Goal: Transaction & Acquisition: Purchase product/service

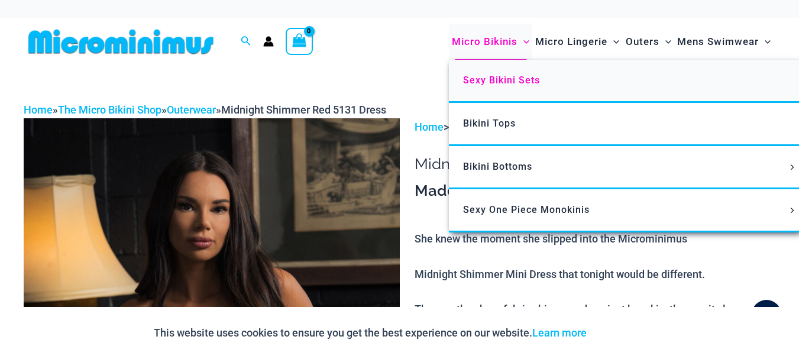
type input "**********"
click at [504, 77] on span "Sexy Bikini Sets" at bounding box center [501, 80] width 77 height 11
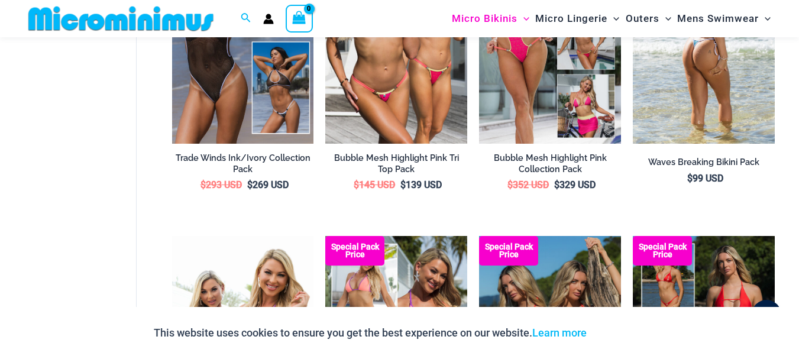
scroll to position [461, 0]
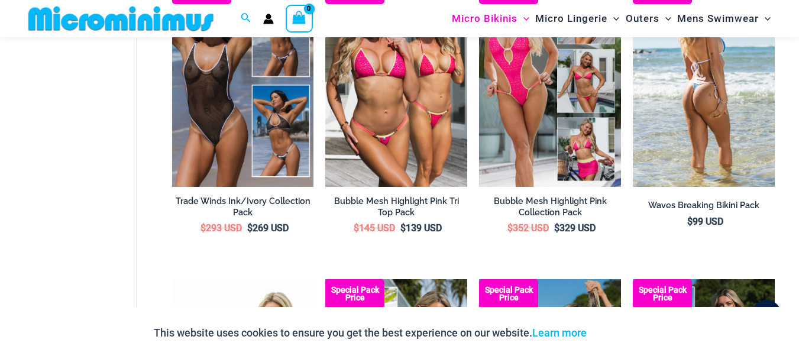
type input "**********"
click at [696, 133] on img at bounding box center [704, 81] width 142 height 213
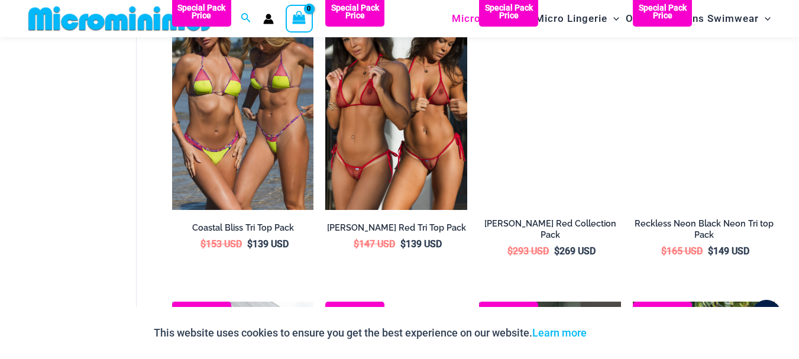
scroll to position [1050, 0]
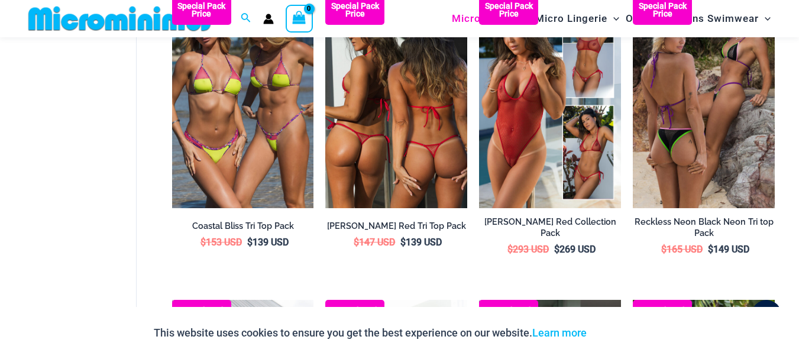
click at [415, 121] on img at bounding box center [396, 101] width 142 height 213
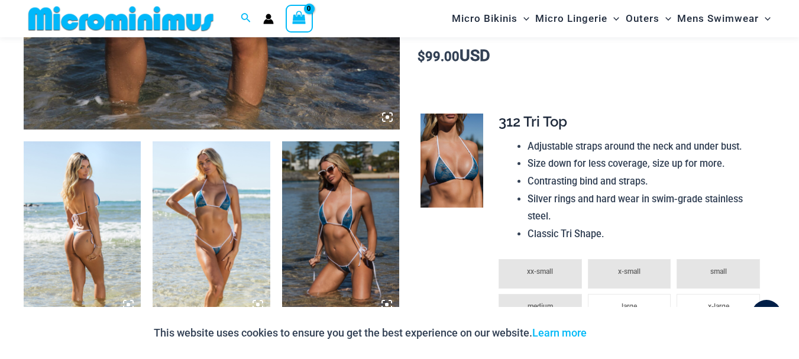
scroll to position [522, 0]
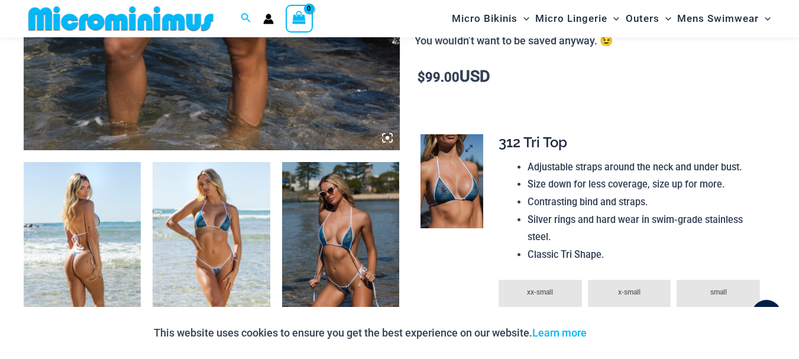
type input "**********"
click at [460, 195] on img at bounding box center [452, 181] width 63 height 94
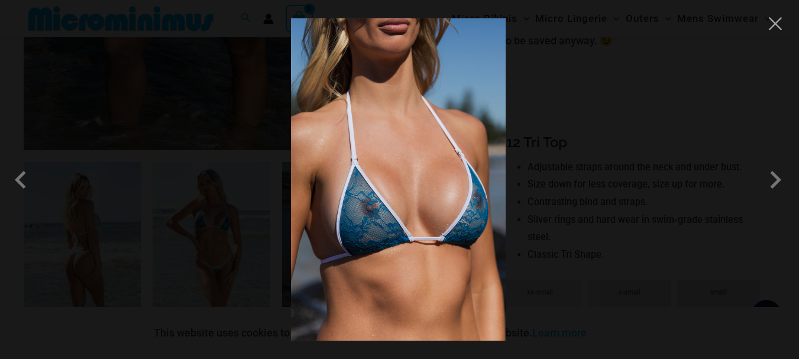
click at [444, 195] on img at bounding box center [398, 179] width 215 height 322
click at [770, 180] on span at bounding box center [775, 179] width 35 height 35
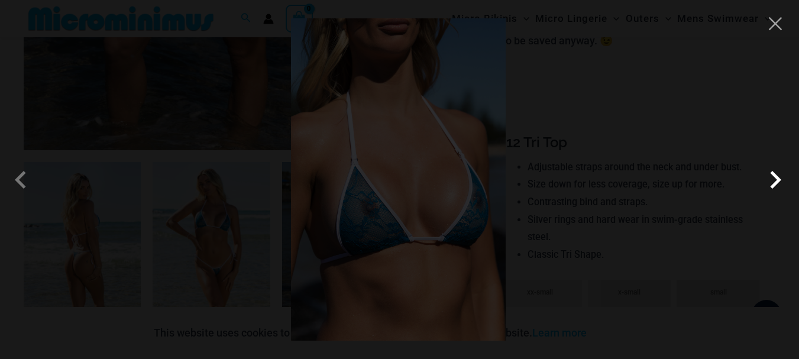
click at [771, 178] on span at bounding box center [775, 179] width 35 height 35
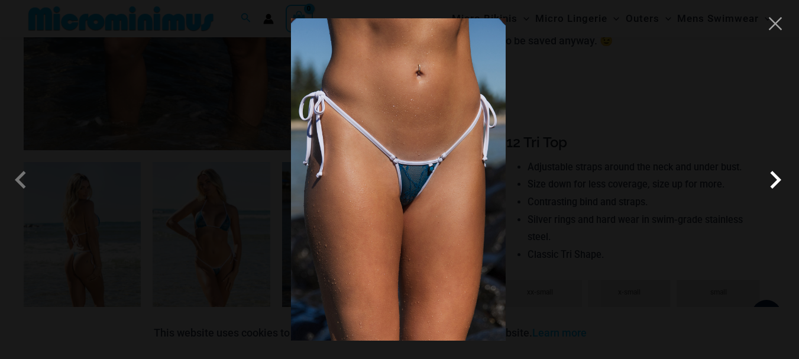
click at [772, 179] on span at bounding box center [775, 179] width 35 height 35
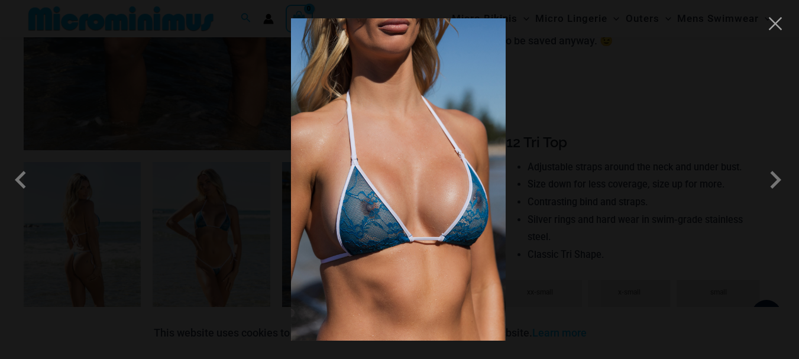
scroll to position [640, 0]
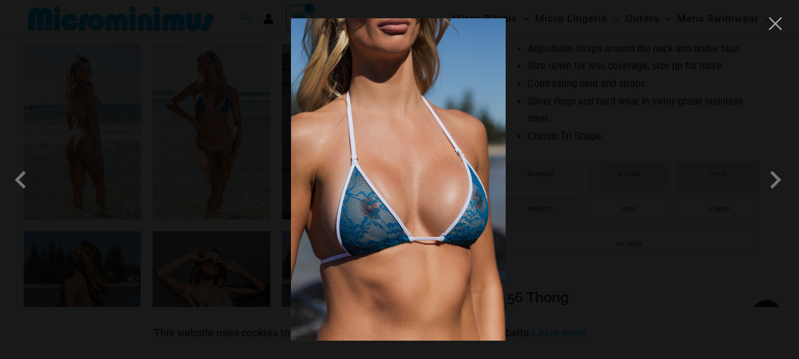
click at [106, 160] on div at bounding box center [399, 179] width 799 height 359
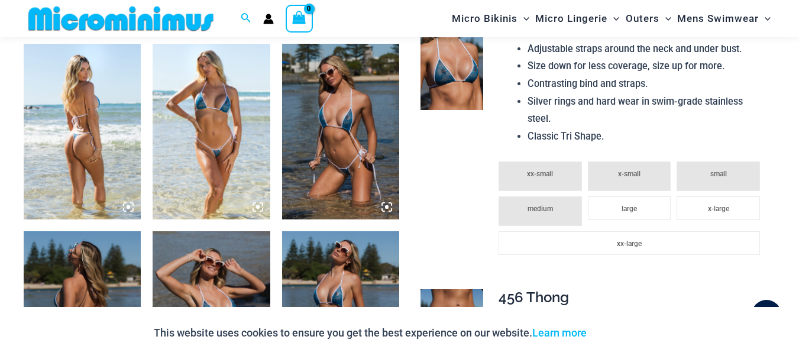
click at [106, 160] on img at bounding box center [82, 132] width 117 height 176
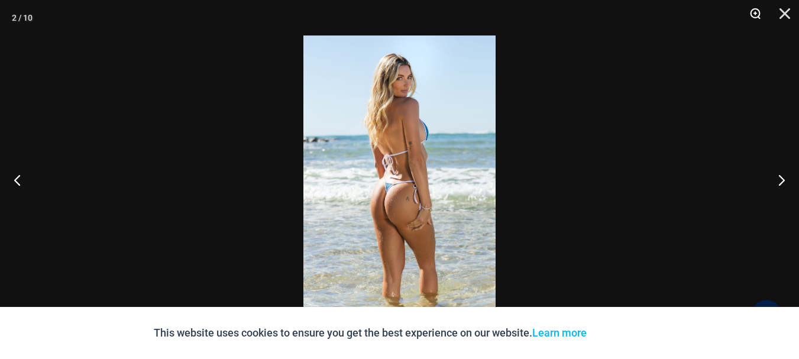
click at [752, 13] on button "Zoom" at bounding box center [751, 17] width 30 height 35
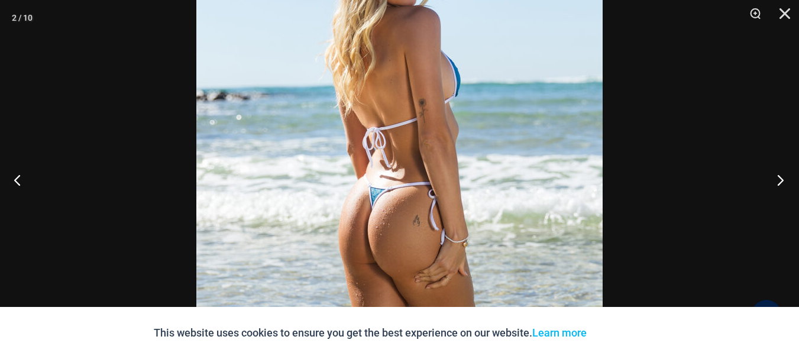
click at [781, 177] on button "Next" at bounding box center [777, 179] width 44 height 59
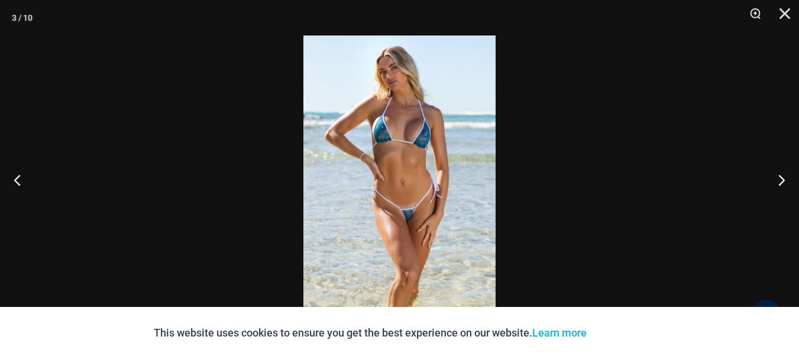
click at [423, 204] on img at bounding box center [399, 179] width 192 height 288
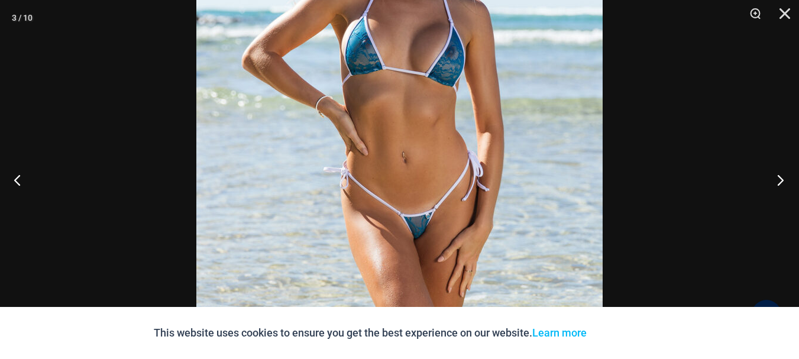
click at [781, 178] on button "Next" at bounding box center [777, 179] width 44 height 59
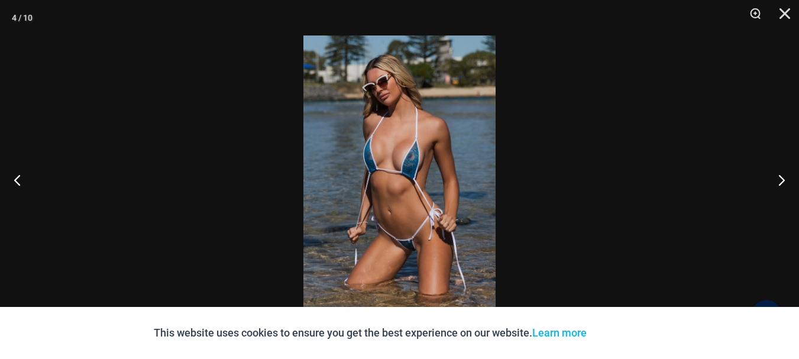
click at [433, 182] on img at bounding box center [399, 179] width 192 height 288
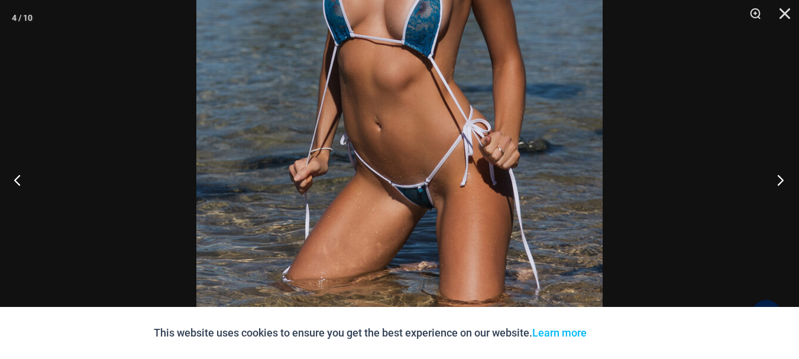
click at [781, 180] on button "Next" at bounding box center [777, 179] width 44 height 59
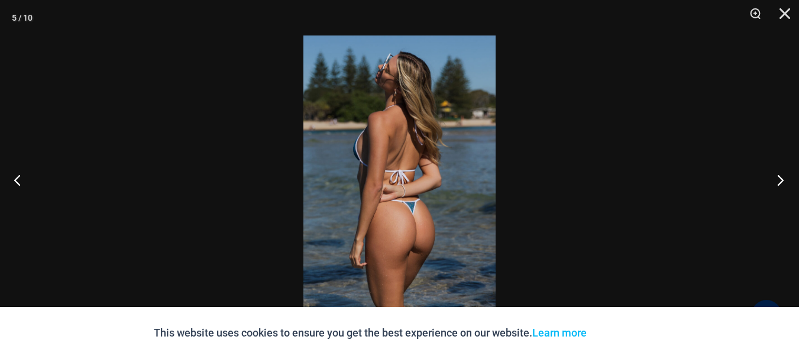
click at [781, 180] on button "Next" at bounding box center [777, 179] width 44 height 59
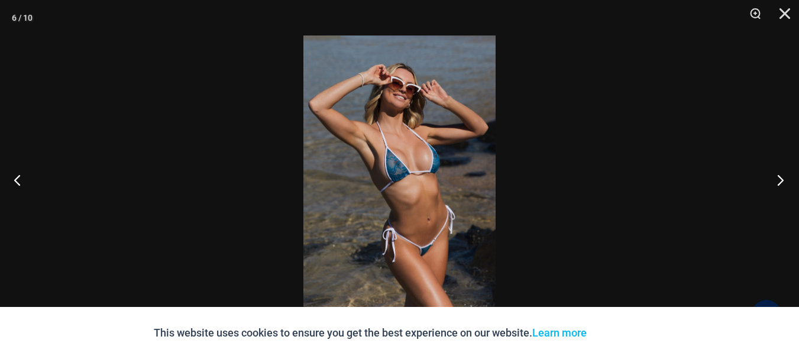
click at [781, 180] on button "Next" at bounding box center [777, 179] width 44 height 59
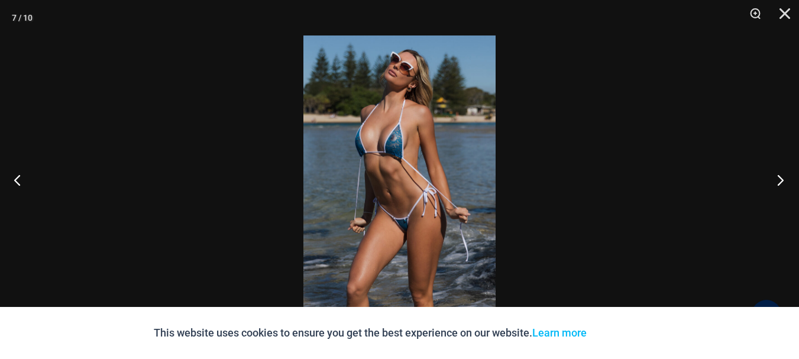
click at [781, 180] on button "Next" at bounding box center [777, 179] width 44 height 59
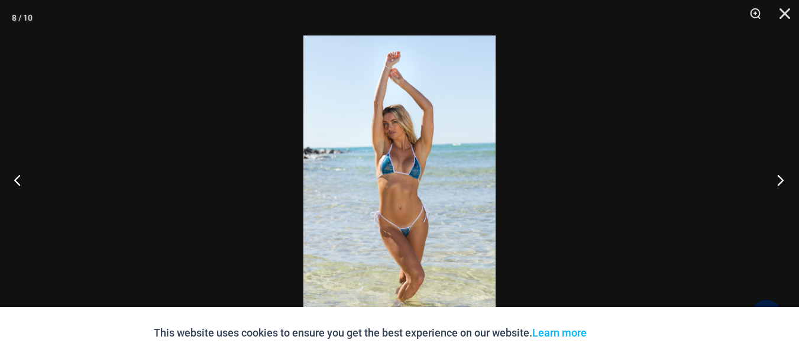
click at [781, 180] on button "Next" at bounding box center [777, 179] width 44 height 59
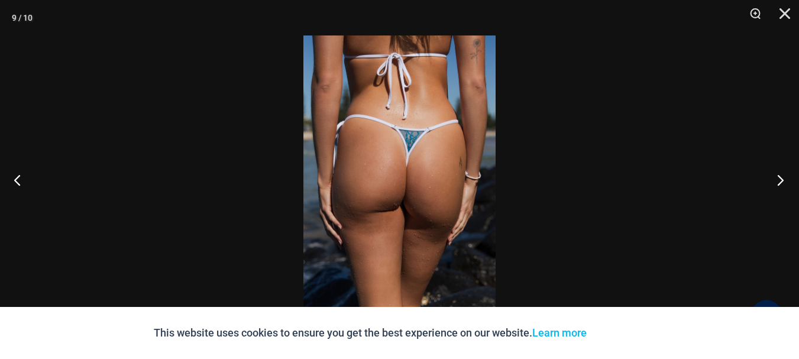
click at [781, 180] on button "Next" at bounding box center [777, 179] width 44 height 59
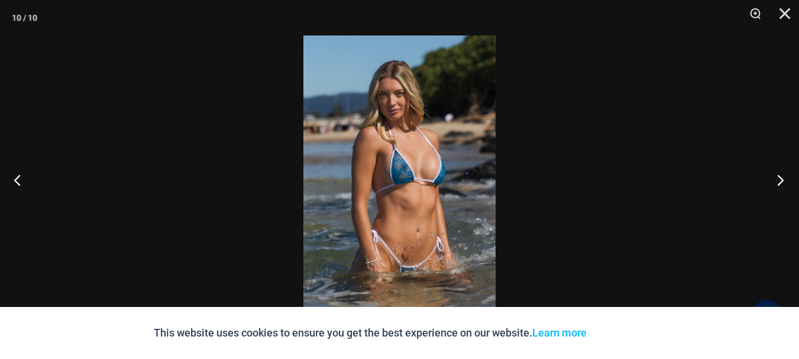
click at [781, 180] on button "Next" at bounding box center [777, 179] width 44 height 59
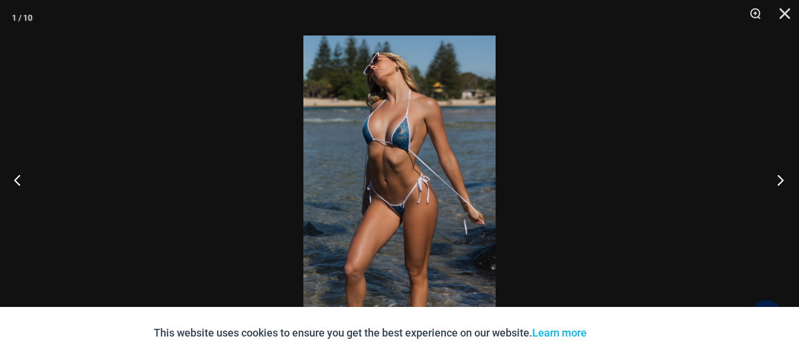
click at [781, 181] on button "Next" at bounding box center [777, 179] width 44 height 59
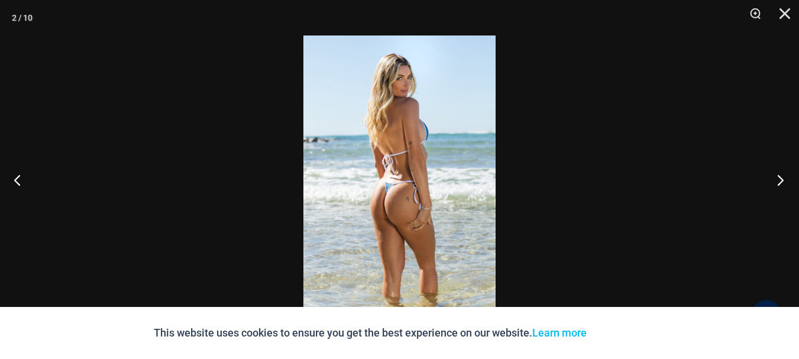
click at [781, 181] on button "Next" at bounding box center [777, 179] width 44 height 59
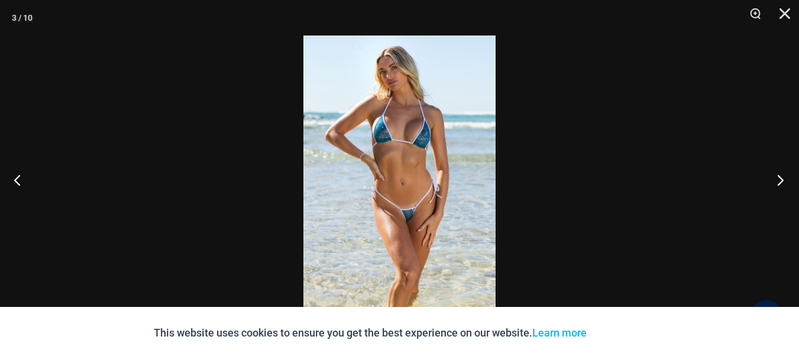
click at [781, 181] on button "Next" at bounding box center [777, 179] width 44 height 59
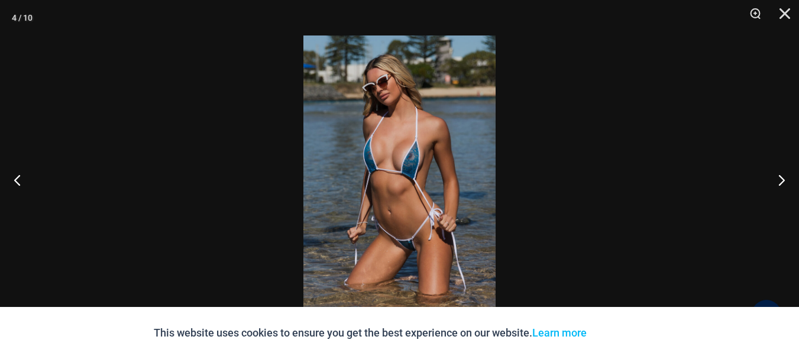
click at [427, 186] on img at bounding box center [399, 179] width 192 height 288
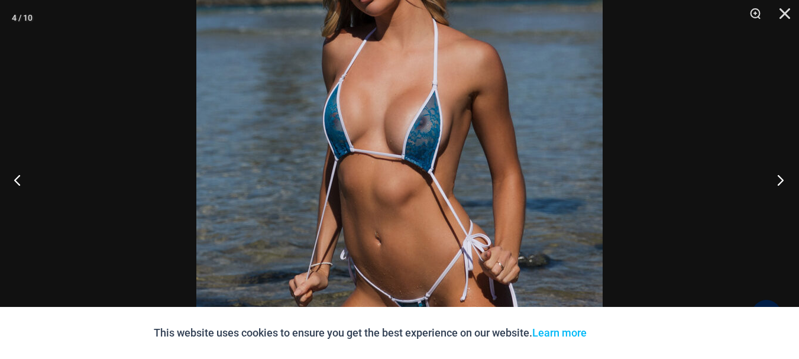
click at [779, 179] on button "Next" at bounding box center [777, 179] width 44 height 59
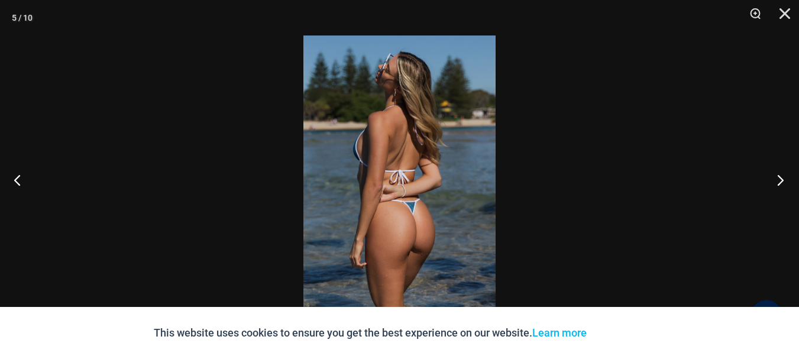
click at [780, 178] on button "Next" at bounding box center [777, 179] width 44 height 59
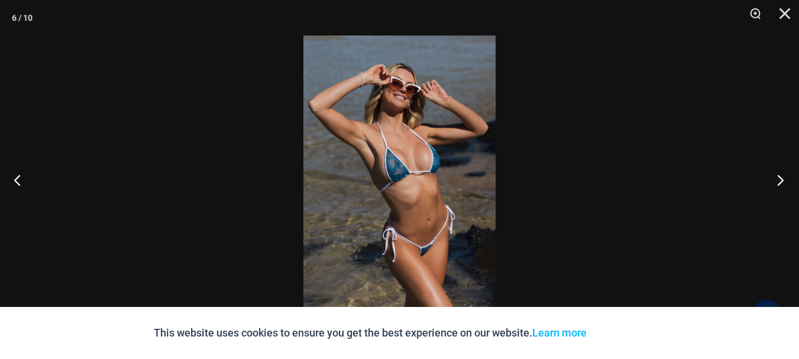
click at [780, 178] on button "Next" at bounding box center [777, 179] width 44 height 59
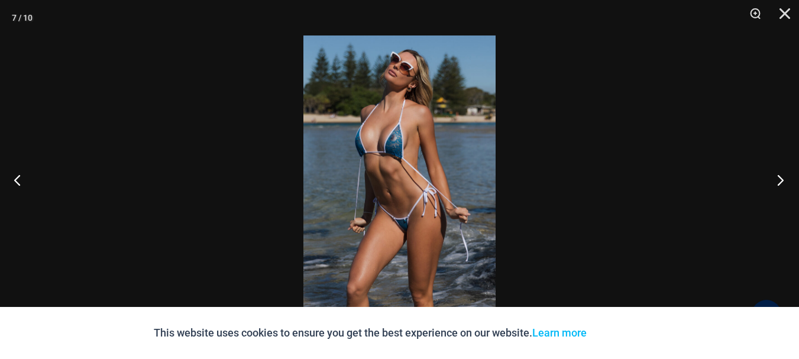
click at [780, 178] on button "Next" at bounding box center [777, 179] width 44 height 59
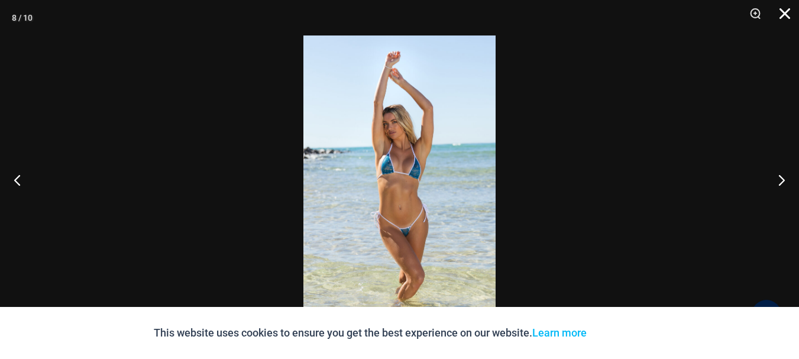
click at [784, 10] on button "Close" at bounding box center [781, 17] width 30 height 35
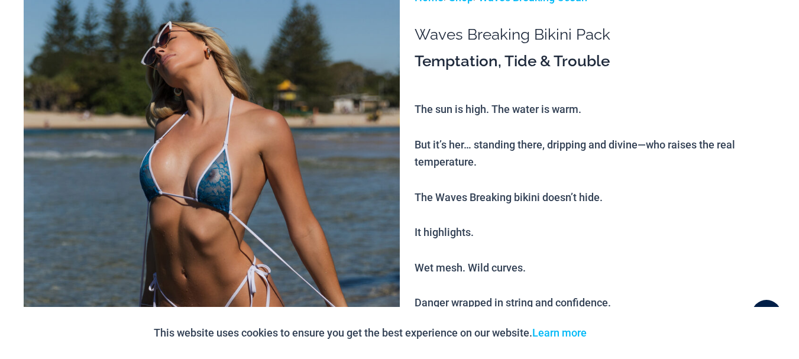
scroll to position [0, 0]
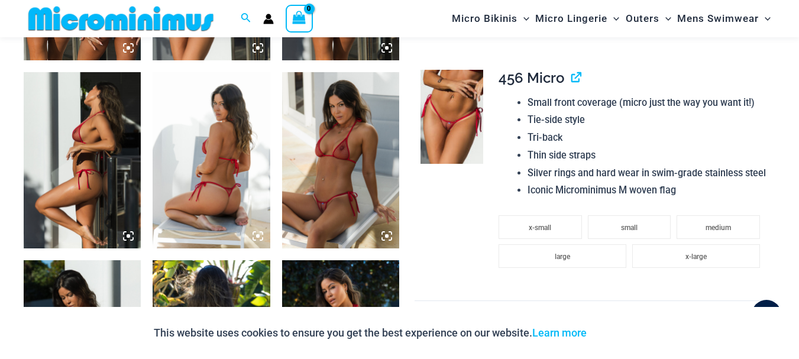
scroll to position [822, 0]
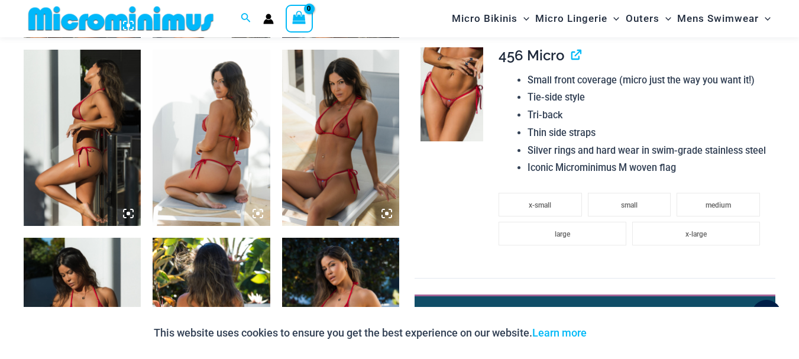
type input "**********"
click at [458, 92] on img at bounding box center [452, 94] width 63 height 94
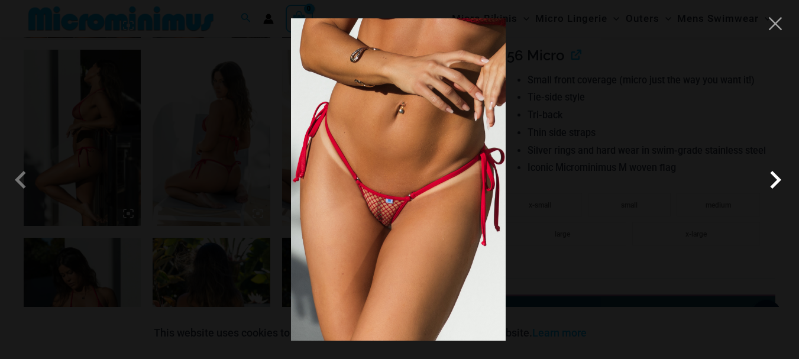
click at [776, 180] on span at bounding box center [775, 179] width 35 height 35
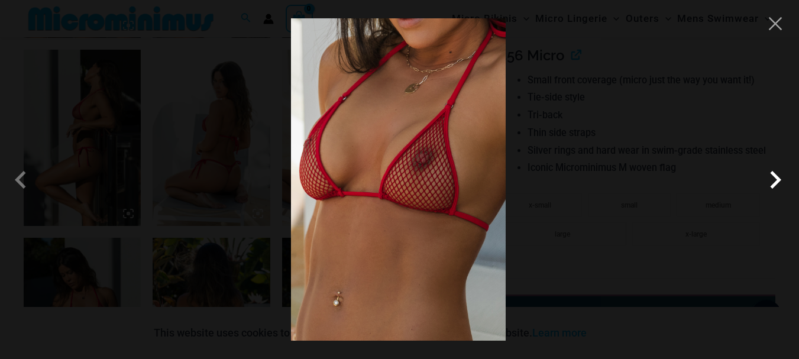
click at [776, 180] on span at bounding box center [775, 179] width 35 height 35
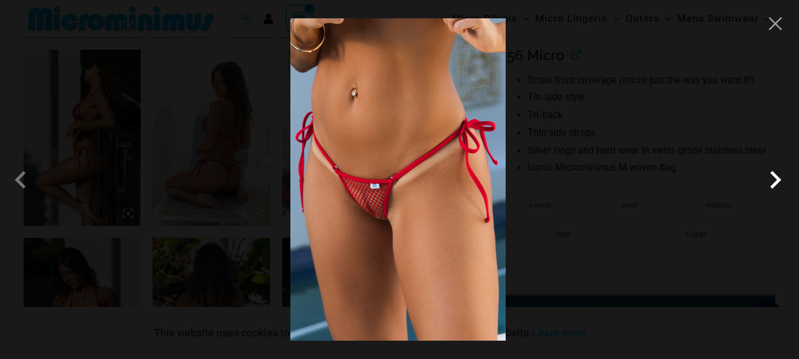
click at [776, 180] on span at bounding box center [775, 179] width 35 height 35
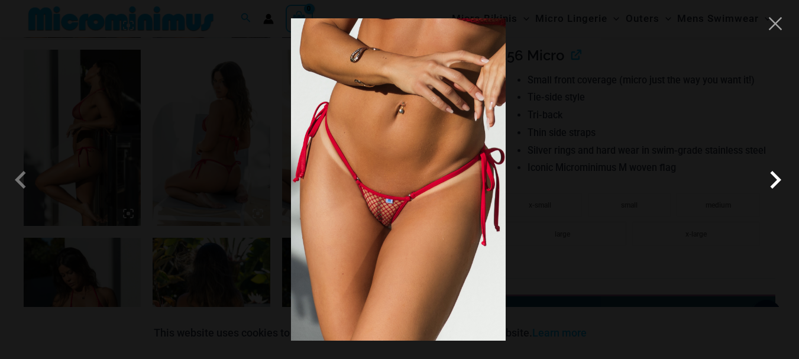
click at [776, 180] on span at bounding box center [775, 179] width 35 height 35
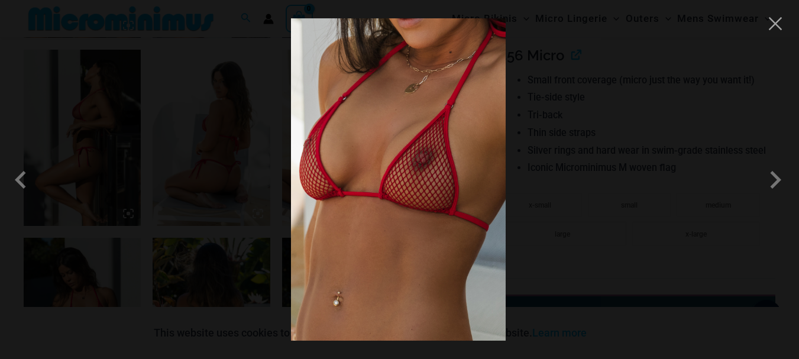
click at [95, 172] on div at bounding box center [399, 179] width 799 height 359
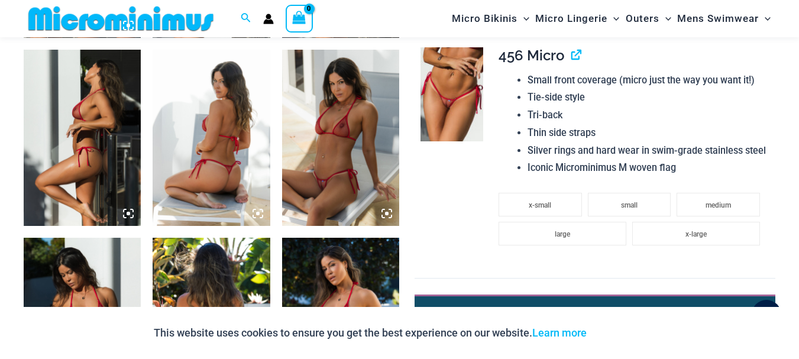
click at [95, 172] on img at bounding box center [82, 138] width 117 height 176
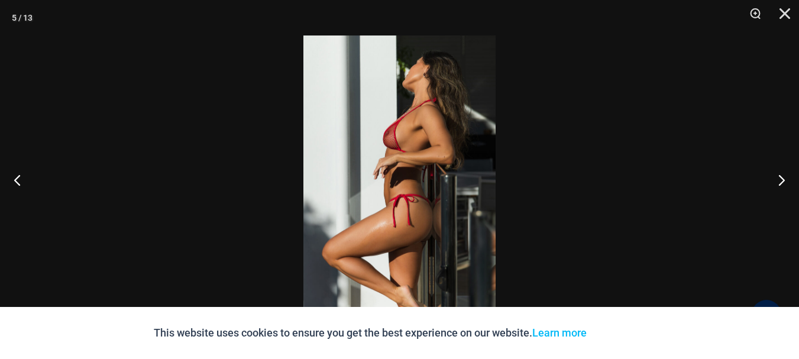
click at [423, 149] on img at bounding box center [399, 179] width 192 height 288
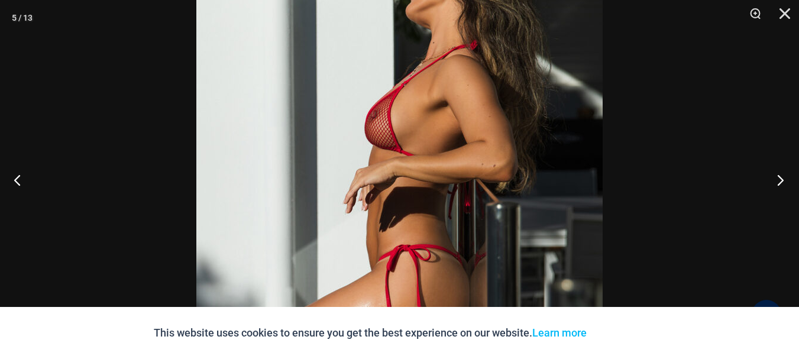
click at [778, 177] on button "Next" at bounding box center [777, 179] width 44 height 59
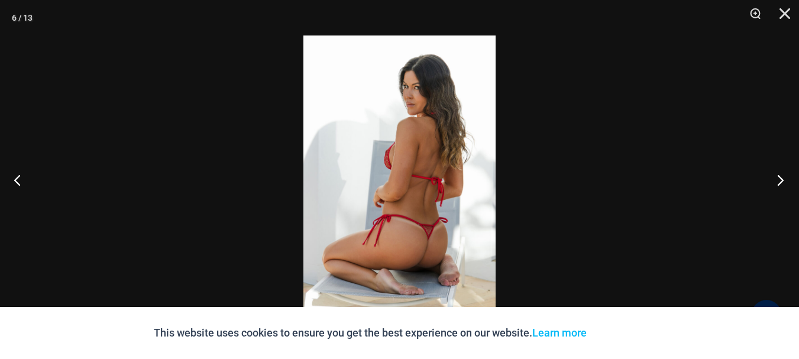
click at [778, 177] on button "Next" at bounding box center [777, 179] width 44 height 59
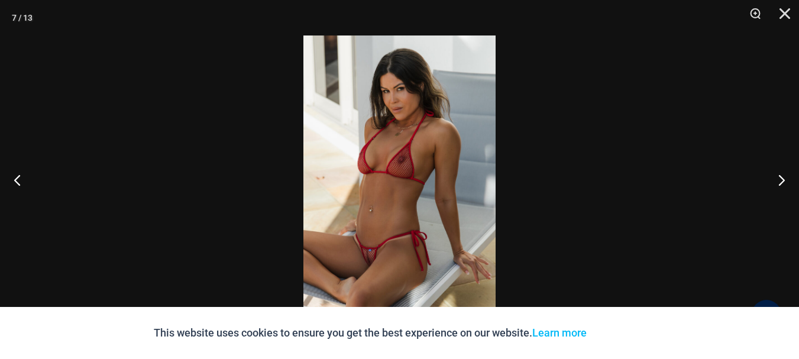
click at [372, 221] on img at bounding box center [399, 179] width 192 height 288
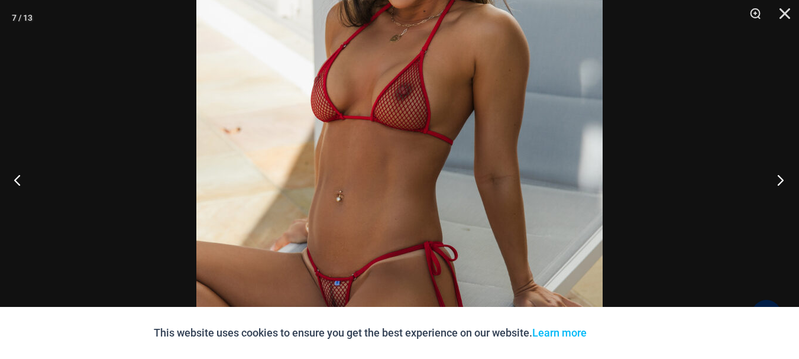
click at [777, 179] on button "Next" at bounding box center [777, 179] width 44 height 59
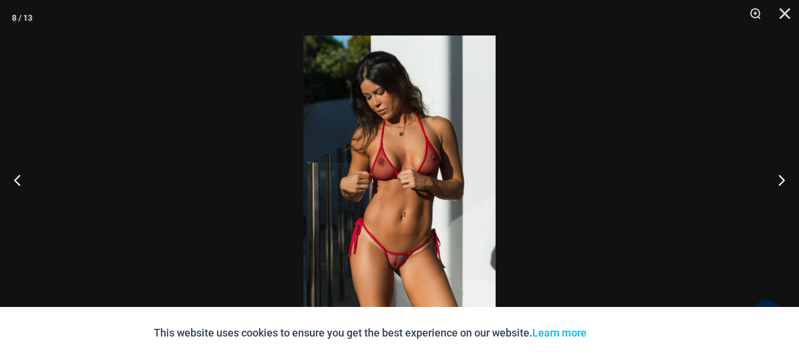
click at [434, 216] on img at bounding box center [399, 179] width 192 height 288
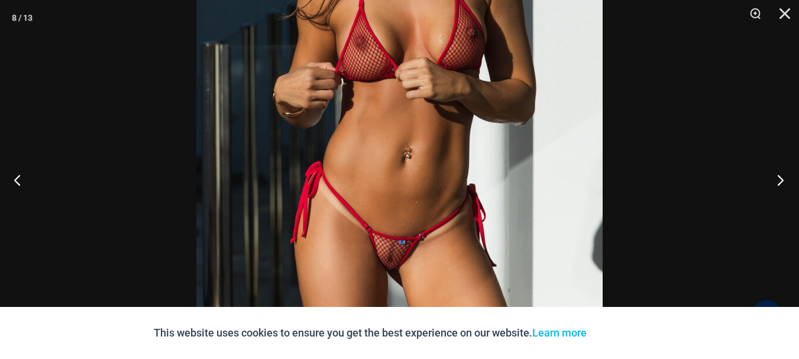
click at [779, 178] on button "Next" at bounding box center [777, 179] width 44 height 59
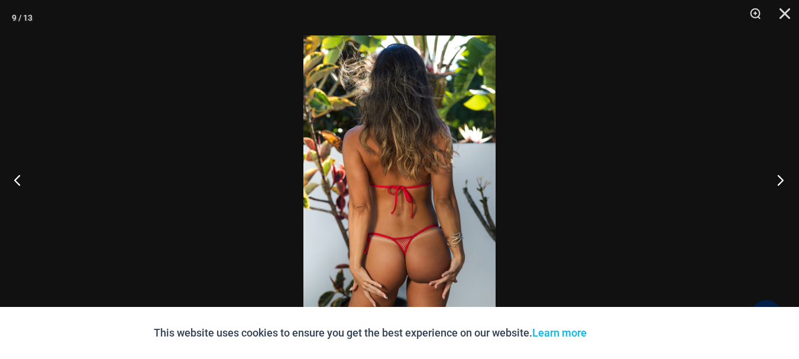
click at [780, 178] on button "Next" at bounding box center [777, 179] width 44 height 59
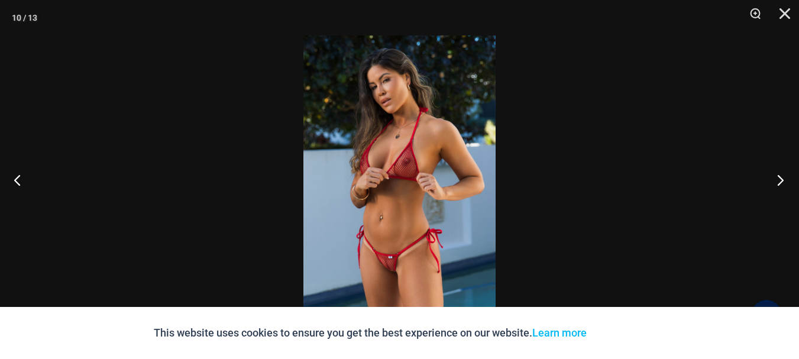
click at [780, 178] on button "Next" at bounding box center [777, 179] width 44 height 59
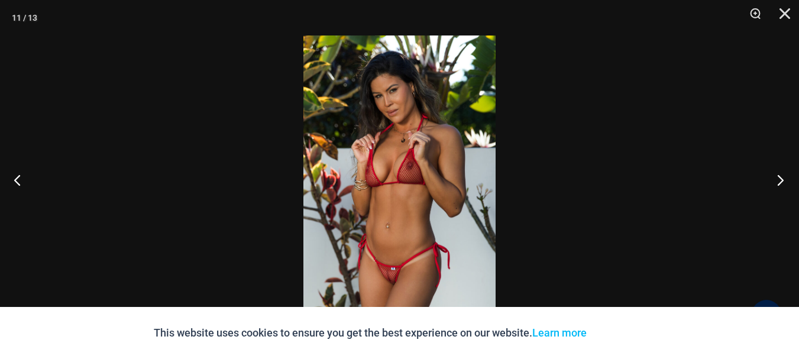
click at [780, 178] on button "Next" at bounding box center [777, 179] width 44 height 59
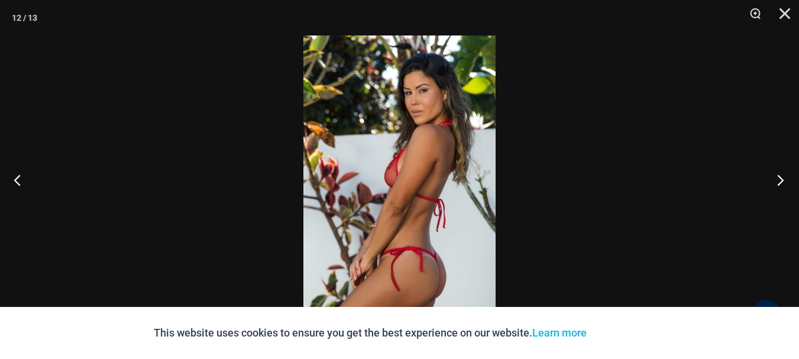
click at [780, 178] on button "Next" at bounding box center [777, 179] width 44 height 59
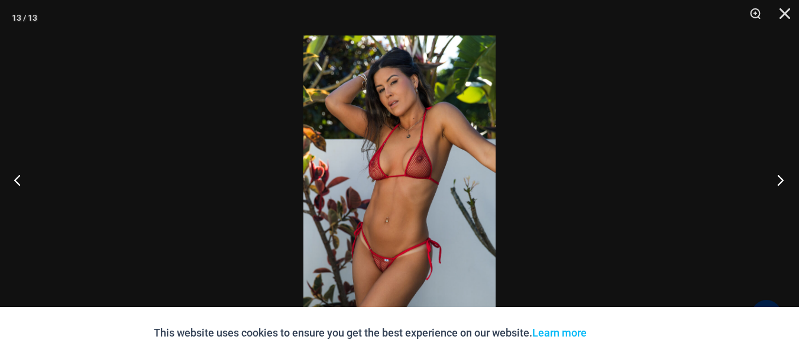
click at [781, 178] on button "Next" at bounding box center [777, 179] width 44 height 59
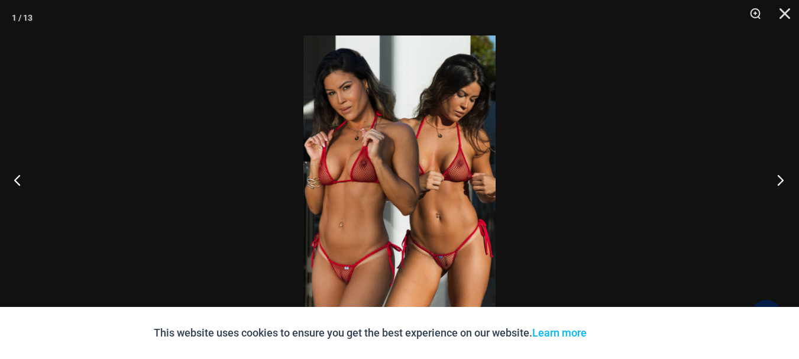
click at [781, 178] on button "Next" at bounding box center [777, 179] width 44 height 59
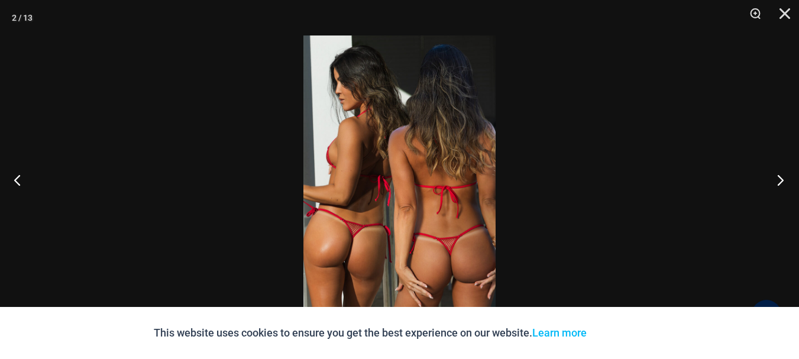
click at [781, 178] on button "Next" at bounding box center [777, 179] width 44 height 59
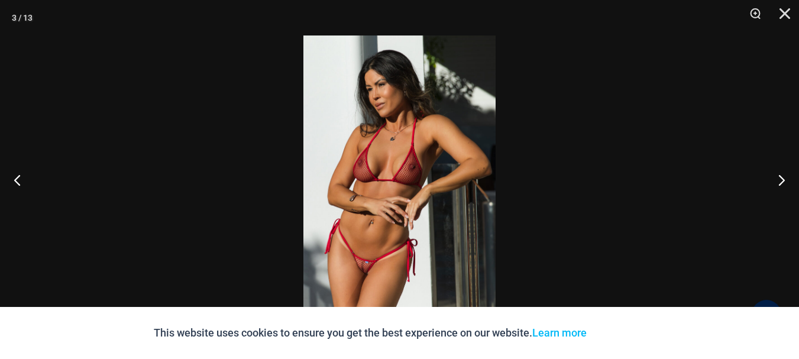
click at [380, 173] on img at bounding box center [399, 179] width 192 height 288
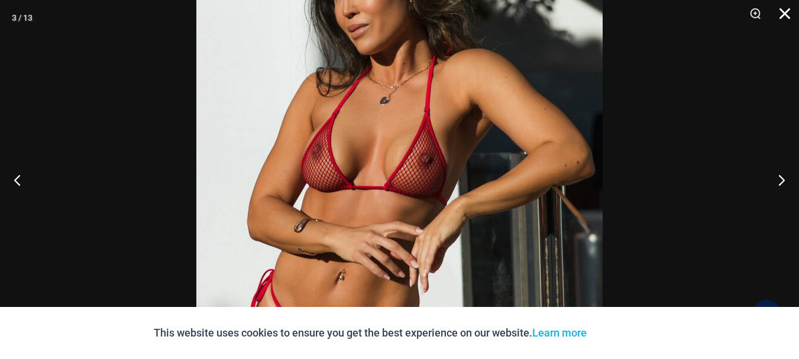
click at [783, 10] on button "Close" at bounding box center [781, 17] width 30 height 35
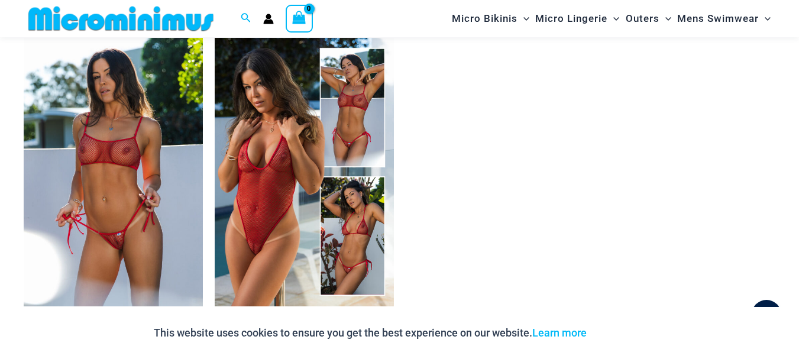
scroll to position [1768, 0]
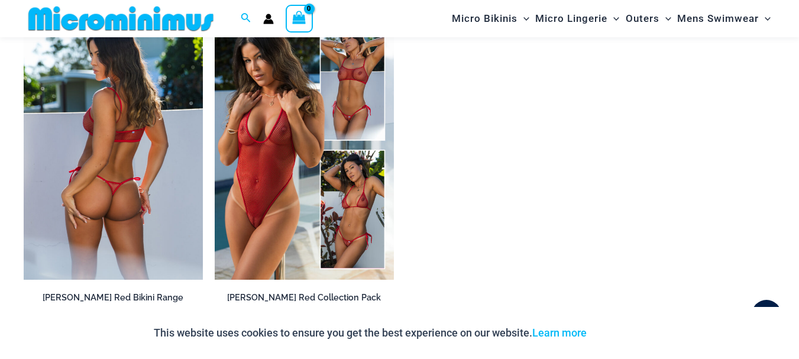
click at [137, 186] on img at bounding box center [113, 145] width 179 height 269
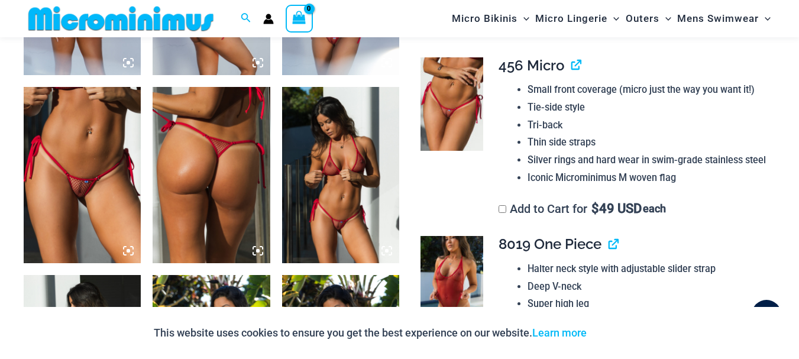
scroll to position [818, 0]
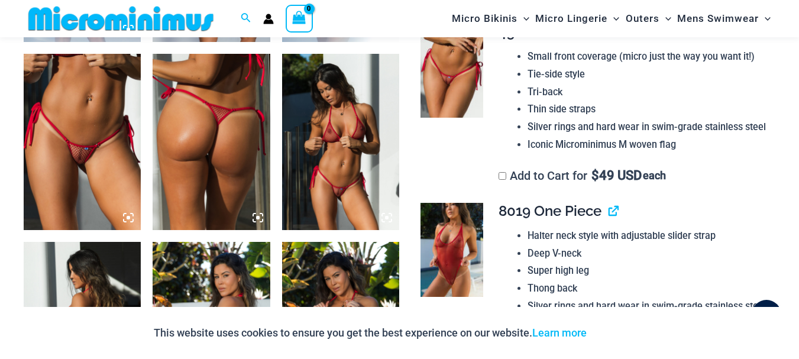
click at [77, 163] on img at bounding box center [82, 142] width 117 height 176
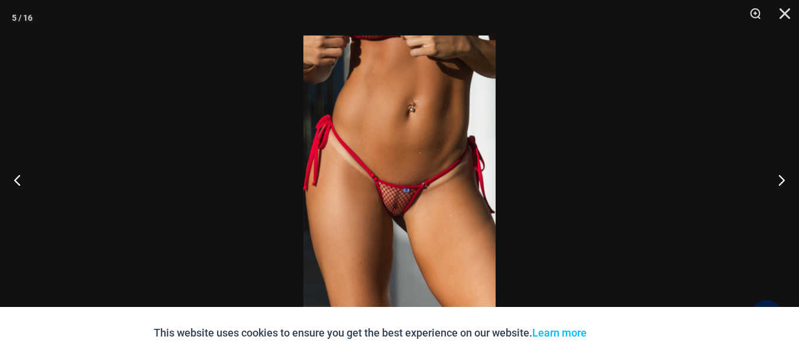
click at [386, 203] on img at bounding box center [399, 179] width 192 height 288
